Goal: Task Accomplishment & Management: Manage account settings

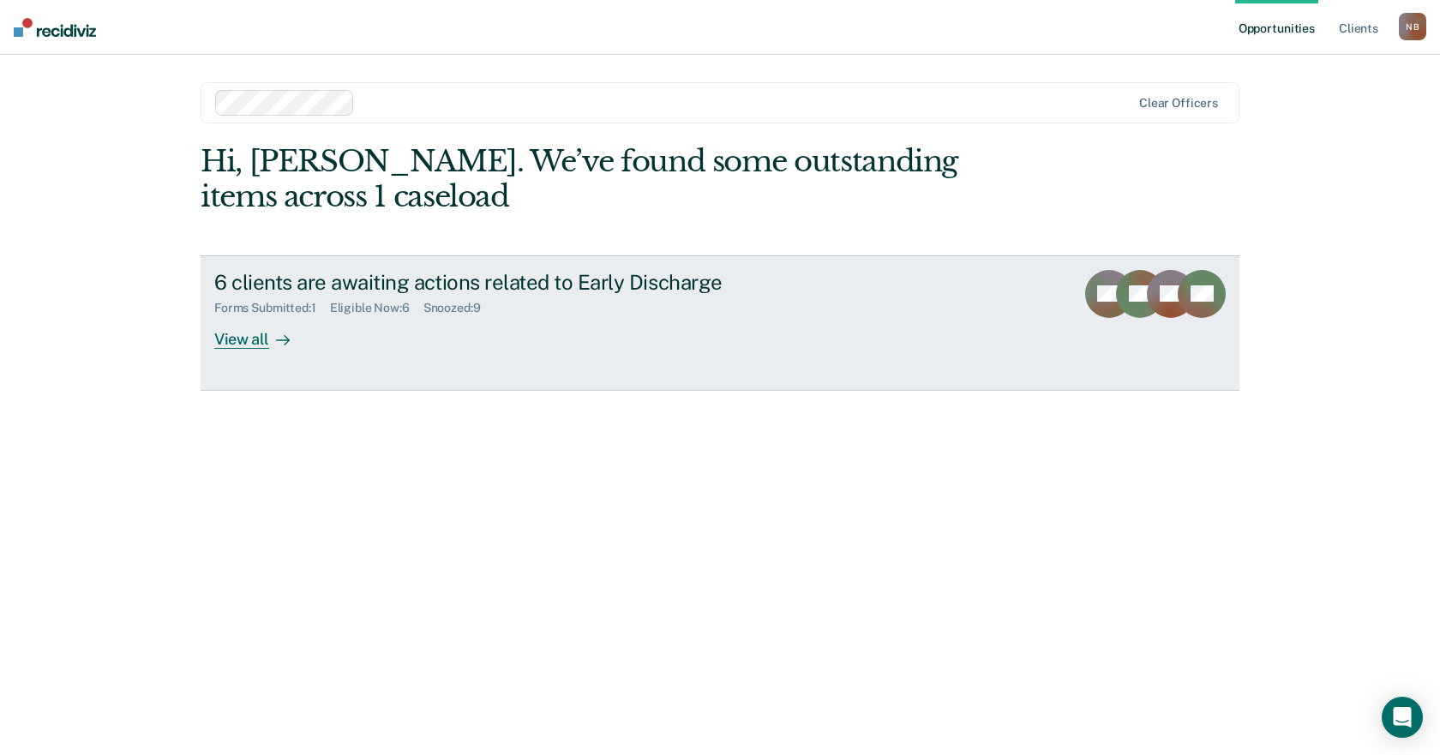
click at [343, 330] on div "6 clients are awaiting actions related to Early Discharge Forms Submitted : 1 E…" at bounding box center [535, 309] width 643 height 79
